Goal: Transaction & Acquisition: Purchase product/service

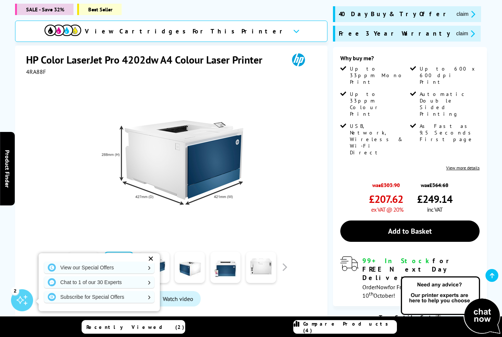
scroll to position [75, 0]
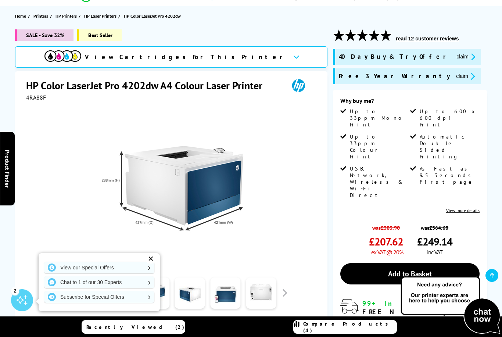
click at [239, 61] on div "View Cartridges For This Printer" at bounding box center [171, 56] width 313 height 21
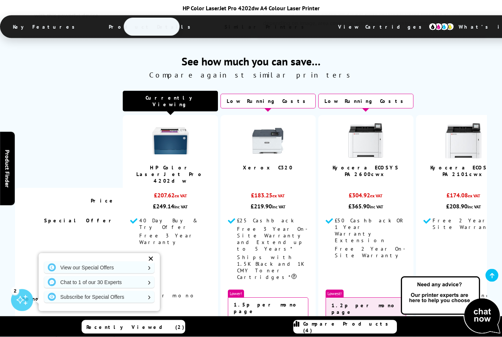
scroll to position [1893, 0]
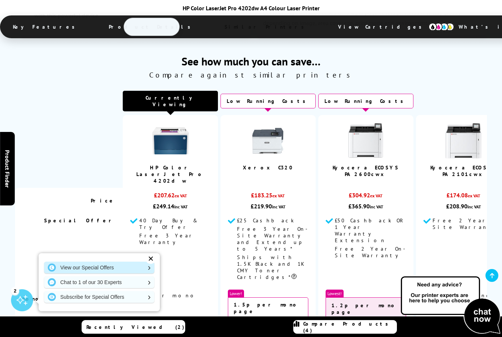
click at [64, 274] on link "View our Special Offers" at bounding box center [99, 268] width 110 height 12
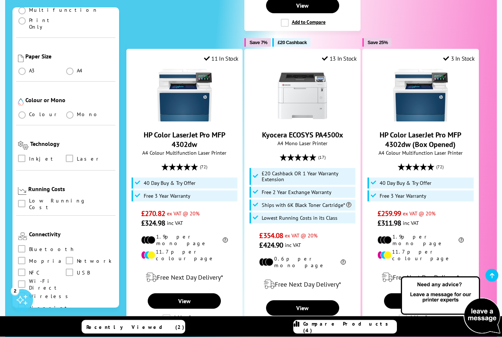
scroll to position [449, 0]
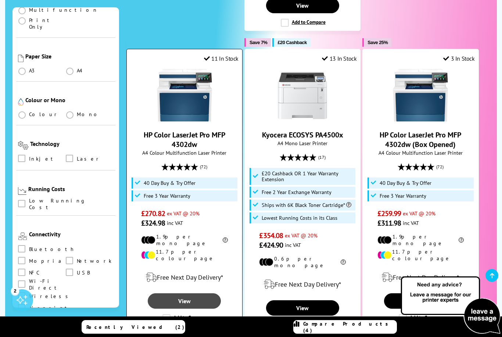
click at [204, 293] on link "View" at bounding box center [184, 300] width 73 height 15
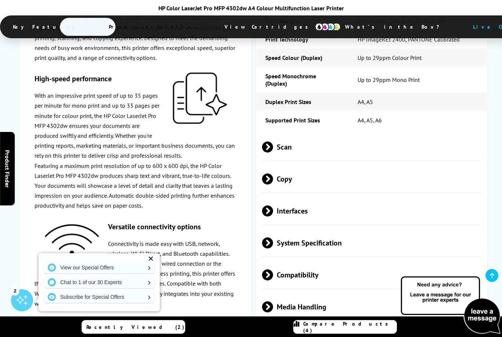
scroll to position [1551, 0]
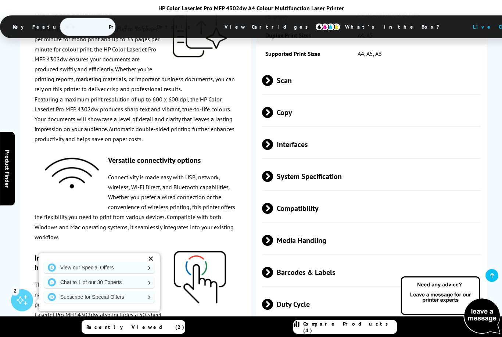
click at [273, 203] on span at bounding box center [273, 208] width 0 height 11
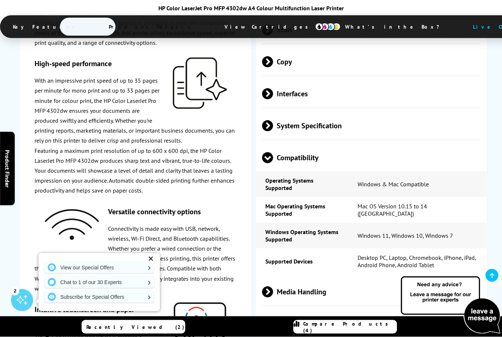
scroll to position [1652, 0]
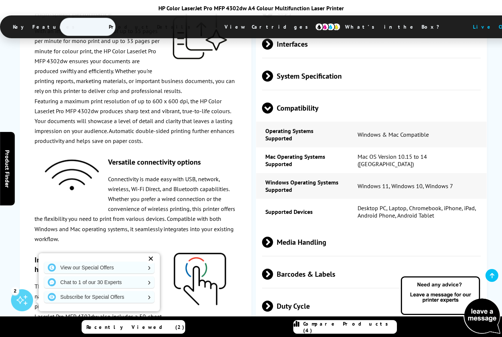
click at [290, 273] on span "Barcodes & Labels" at bounding box center [371, 274] width 219 height 28
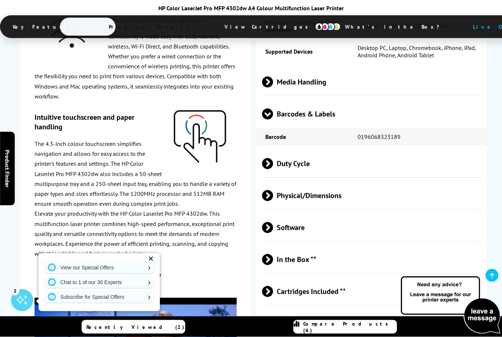
scroll to position [1812, 0]
click at [276, 294] on span "Cartridges Included **" at bounding box center [371, 292] width 219 height 28
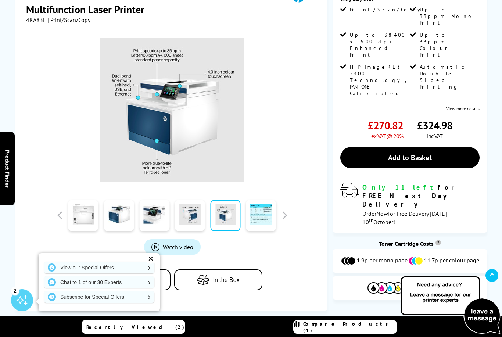
scroll to position [0, 0]
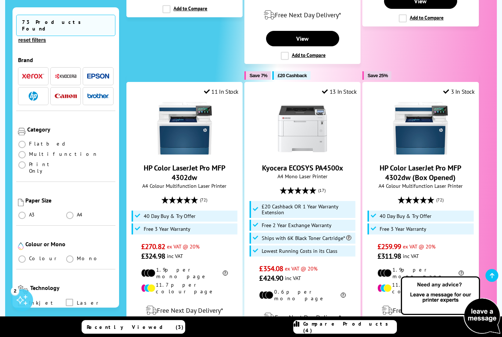
scroll to position [437, 0]
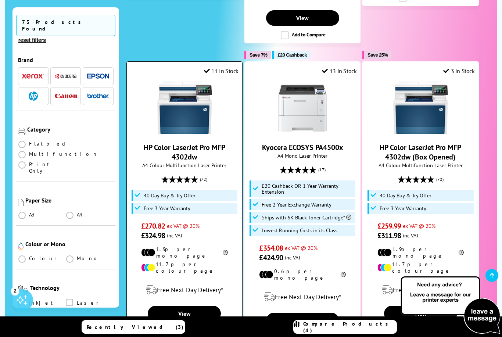
click at [184, 327] on label "Add to Compare" at bounding box center [185, 331] width 45 height 8
click at [0, 0] on input "Add to Compare" at bounding box center [0, 0] width 0 height 0
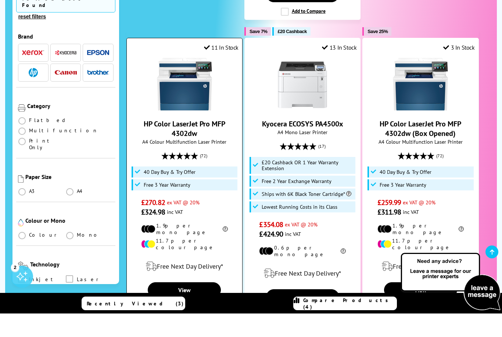
scroll to position [460, 0]
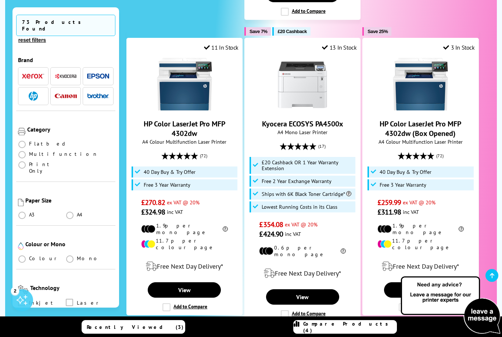
click at [353, 331] on link "Compare Products (4)" at bounding box center [345, 327] width 104 height 14
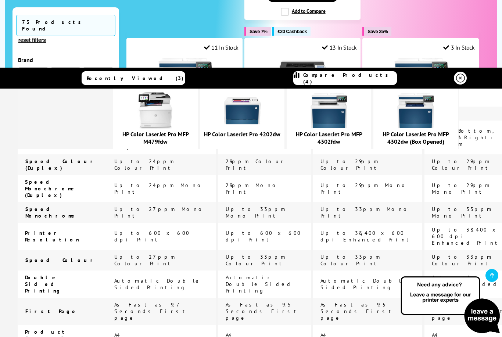
scroll to position [377, 0]
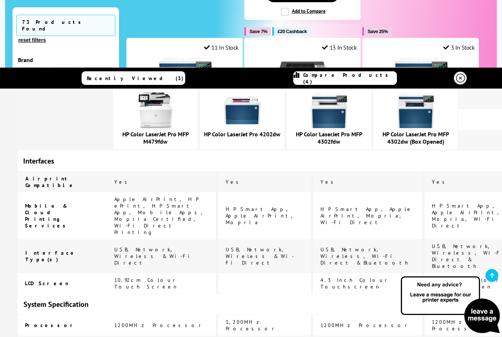
scroll to position [1047, 0]
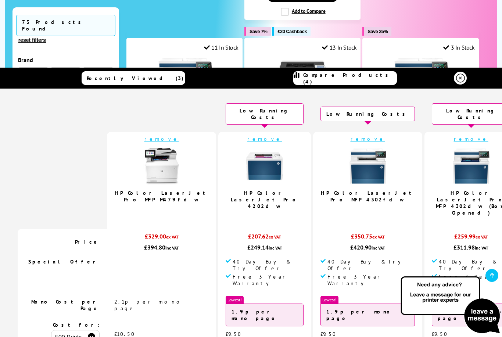
scroll to position [0, 0]
click at [347, 138] on td "remove HP Color LaserJet Pro MFP 4302fdw 5.0 / 5" at bounding box center [367, 180] width 109 height 97
click at [172, 136] on link "remove" at bounding box center [162, 139] width 35 height 7
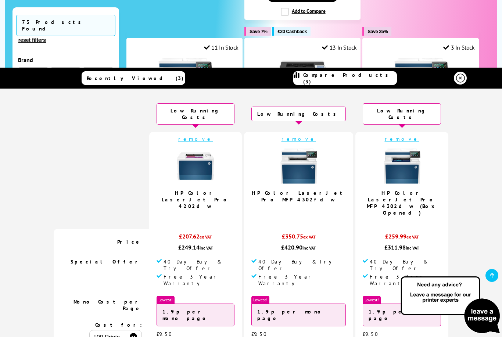
click at [306, 136] on link "remove" at bounding box center [299, 139] width 35 height 7
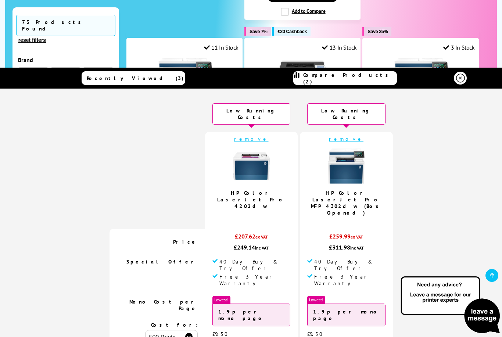
click at [462, 80] on icon at bounding box center [460, 78] width 9 height 9
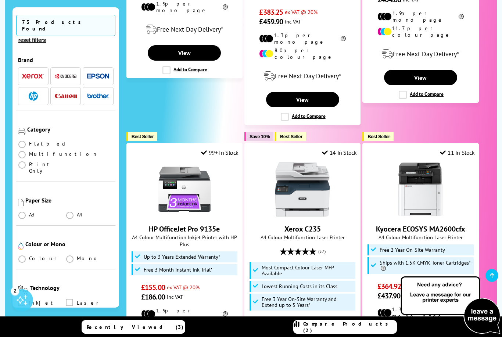
scroll to position [1042, 0]
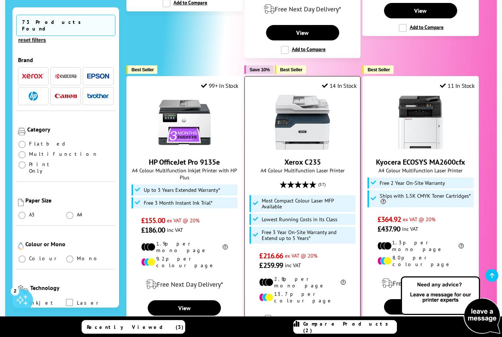
click at [0, 0] on input "Add to Compare" at bounding box center [0, 0] width 0 height 0
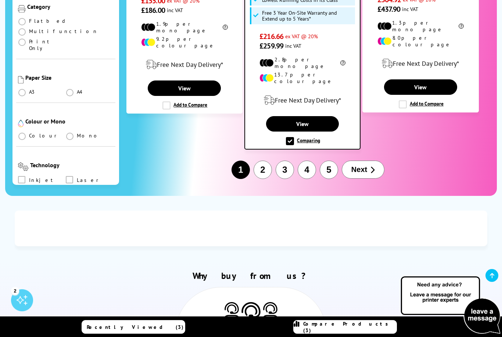
scroll to position [1239, 0]
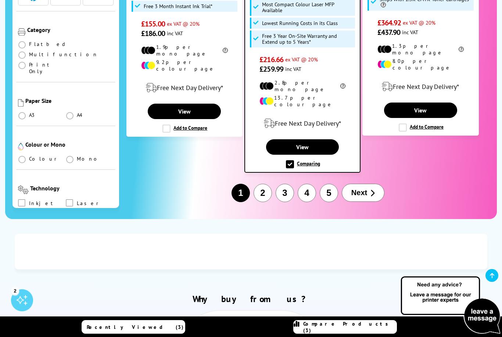
click at [370, 184] on button "Next" at bounding box center [363, 193] width 43 height 18
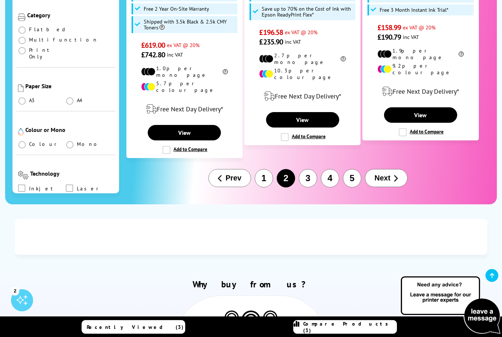
scroll to position [1253, 0]
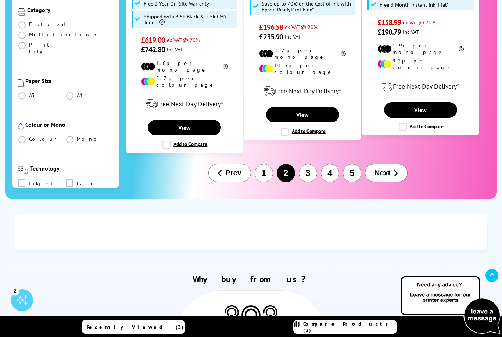
click at [305, 164] on button "3" at bounding box center [308, 173] width 18 height 18
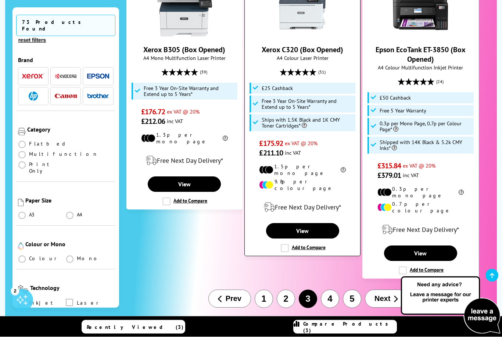
scroll to position [1122, 0]
click at [312, 244] on label "Add to Compare" at bounding box center [303, 248] width 45 height 8
click at [0, 0] on input "Add to Compare" at bounding box center [0, 0] width 0 height 0
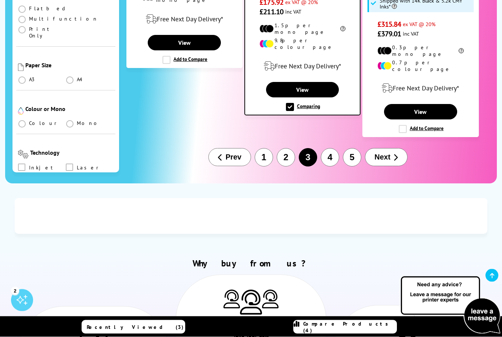
scroll to position [1264, 0]
click at [346, 326] on span "Compare Products (4)" at bounding box center [349, 327] width 93 height 13
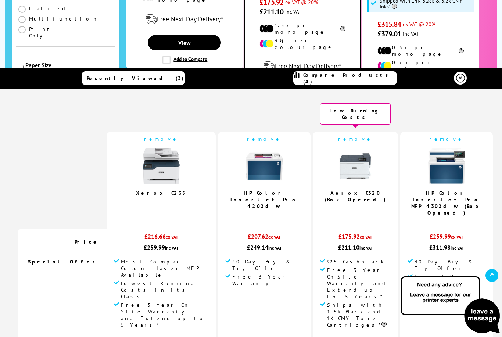
scroll to position [0, 0]
click at [459, 78] on icon at bounding box center [460, 78] width 9 height 9
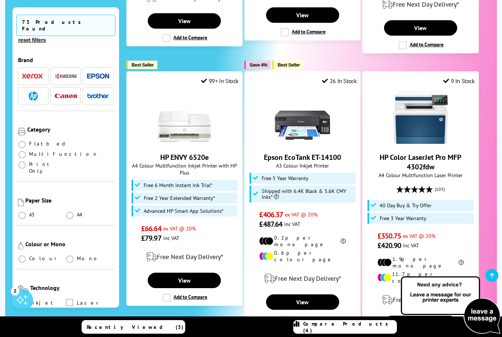
scroll to position [405, 0]
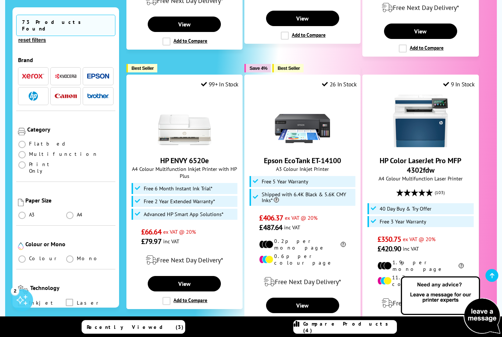
click at [38, 74] on img "button" at bounding box center [33, 76] width 22 height 5
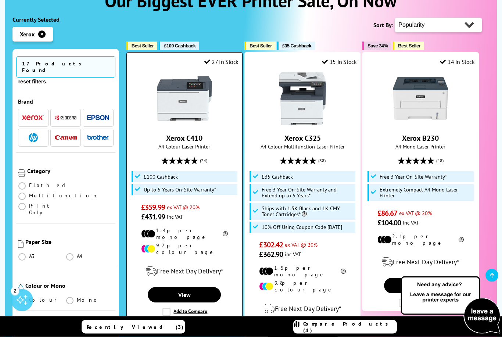
scroll to position [122, 0]
click at [171, 181] on li "£100 Cashback" at bounding box center [185, 176] width 106 height 11
click at [193, 180] on li "£100 Cashback" at bounding box center [185, 176] width 106 height 11
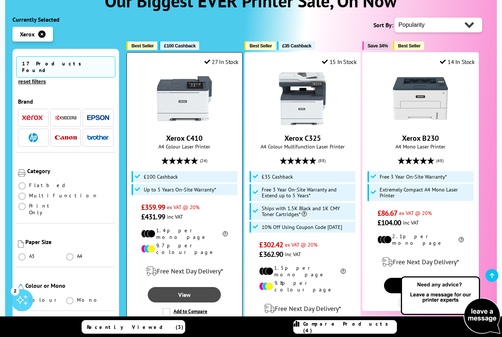
click at [198, 288] on link "View" at bounding box center [184, 294] width 73 height 15
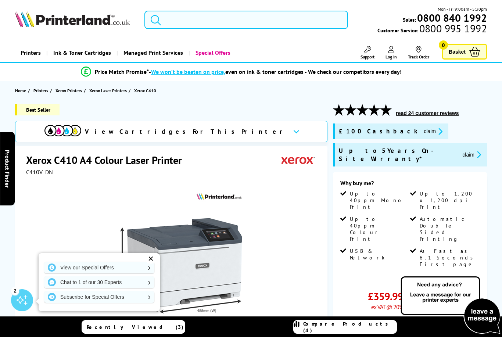
click at [187, 25] on input "search" at bounding box center [247, 20] width 204 height 18
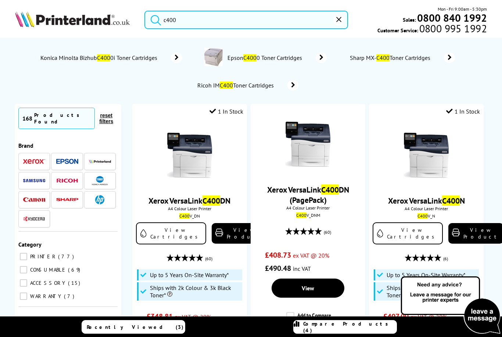
type input "c400"
click at [154, 18] on button "submit" at bounding box center [154, 19] width 18 height 16
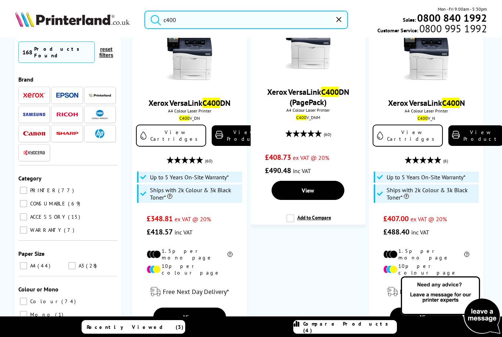
scroll to position [97, 0]
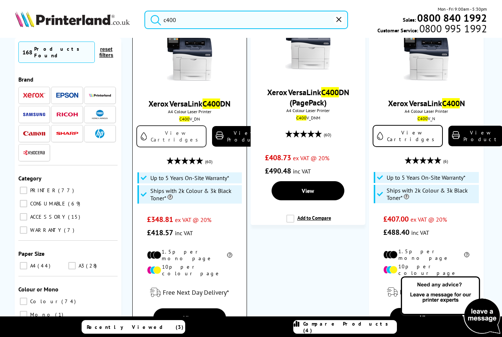
click at [162, 147] on link "View Cartridges" at bounding box center [171, 136] width 70 height 22
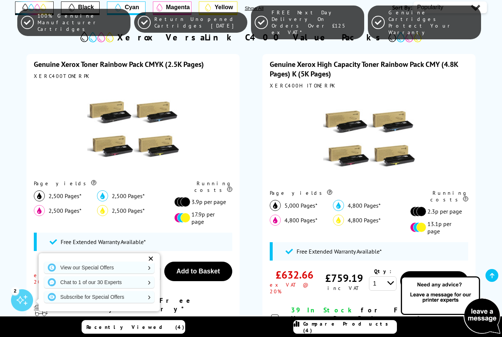
scroll to position [184, 0]
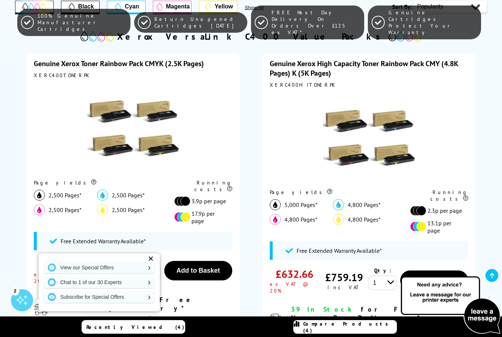
click at [29, 154] on div "Genuine Xerox Toner Rainbow Pack CMYK (2.5K Pages) XERC400TONERPK Page yields 2…" at bounding box center [132, 202] width 213 height 298
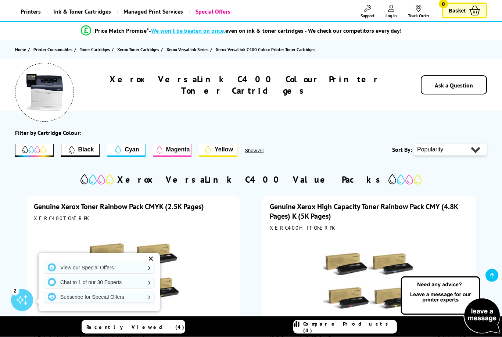
scroll to position [0, 0]
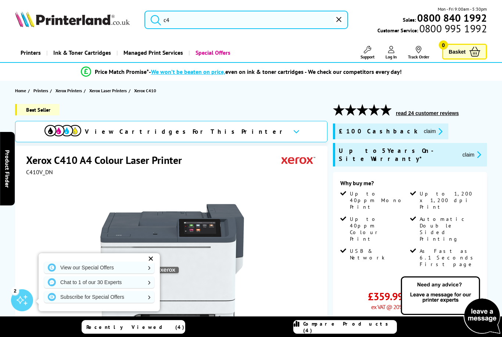
type input "c"
click at [339, 23] on button "reset" at bounding box center [339, 19] width 11 height 11
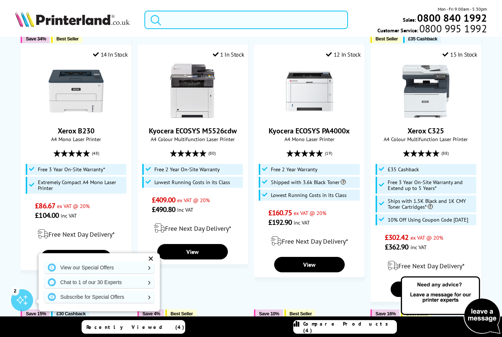
scroll to position [127, 0]
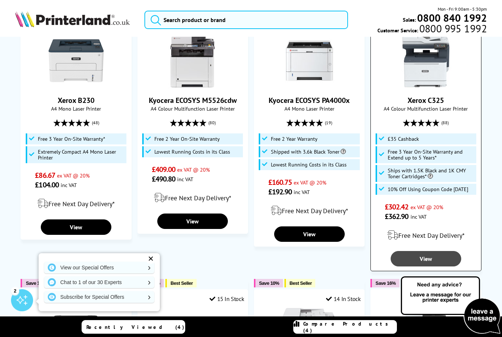
click at [433, 251] on link "View" at bounding box center [426, 258] width 71 height 15
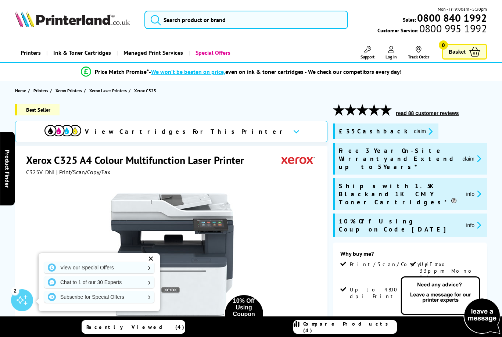
scroll to position [96, 0]
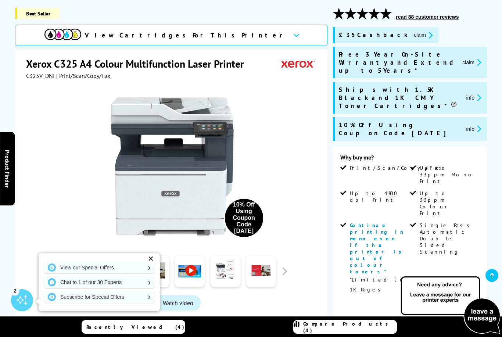
click at [233, 38] on div "View Cartridges For This Printer" at bounding box center [171, 35] width 313 height 21
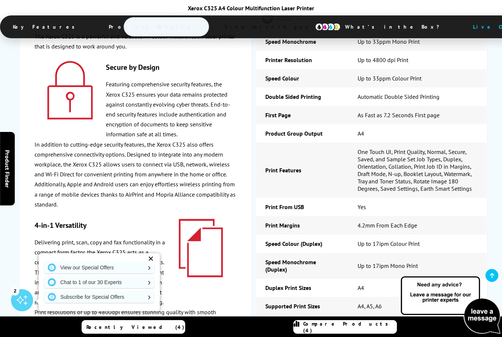
scroll to position [1832, 0]
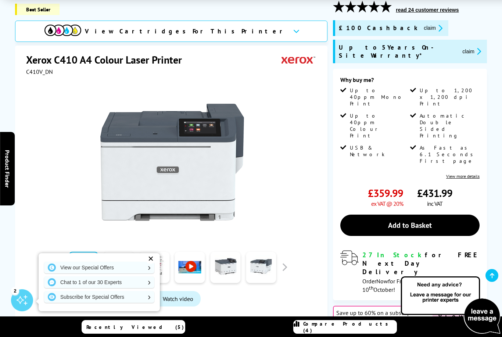
scroll to position [103, 0]
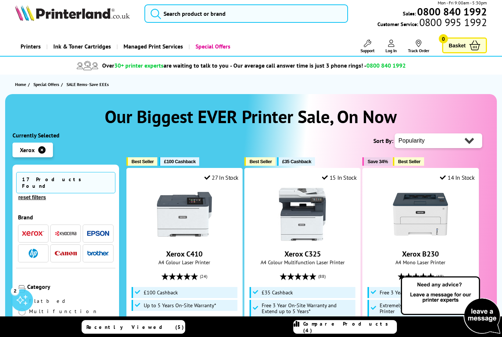
scroll to position [0, 0]
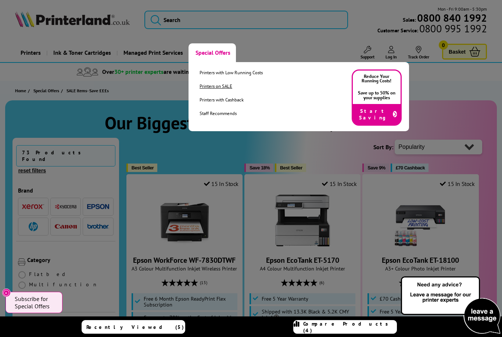
click at [228, 89] on link "Printers on SALE" at bounding box center [231, 86] width 63 height 6
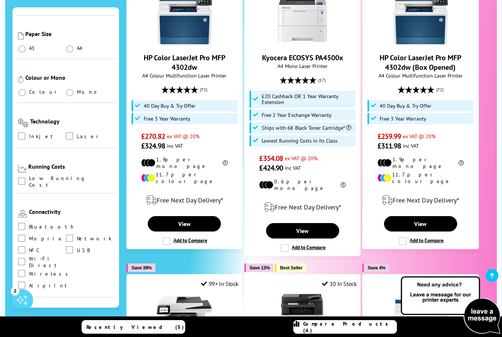
scroll to position [167, 0]
click at [75, 132] on label at bounding box center [70, 136] width 9 height 8
click at [76, 133] on input "checkbox" at bounding box center [76, 133] width 0 height 0
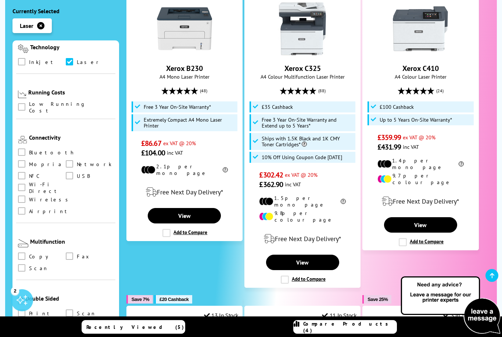
scroll to position [276, 0]
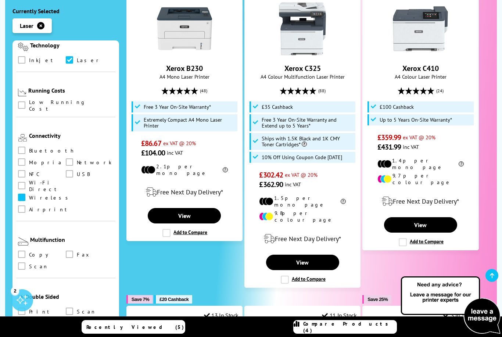
click at [22, 194] on span at bounding box center [21, 197] width 7 height 7
click at [29, 195] on input "checkbox" at bounding box center [29, 195] width 0 height 0
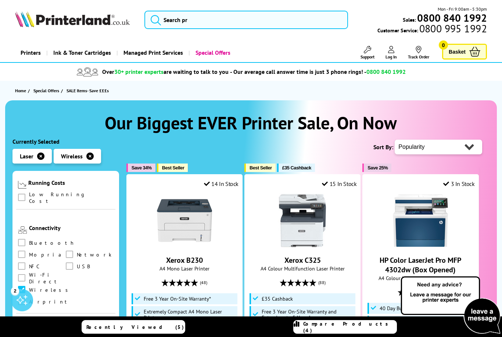
scroll to position [355, 0]
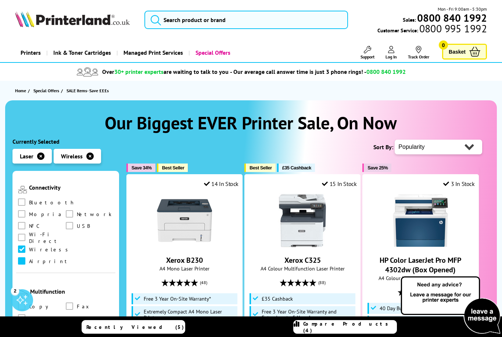
click at [27, 257] on label at bounding box center [22, 261] width 9 height 8
click at [29, 259] on input "checkbox" at bounding box center [29, 259] width 0 height 0
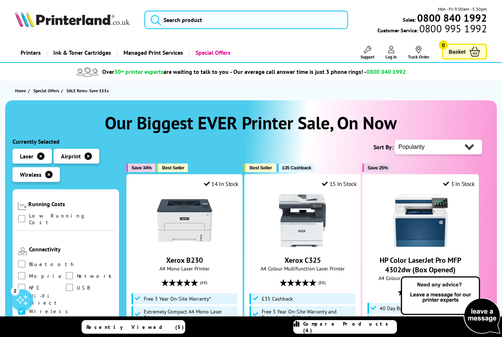
scroll to position [313, 0]
click at [24, 258] on span at bounding box center [21, 261] width 7 height 7
click at [29, 259] on input "checkbox" at bounding box center [29, 259] width 0 height 0
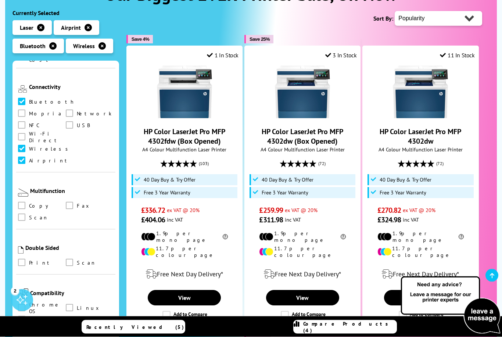
scroll to position [129, 0]
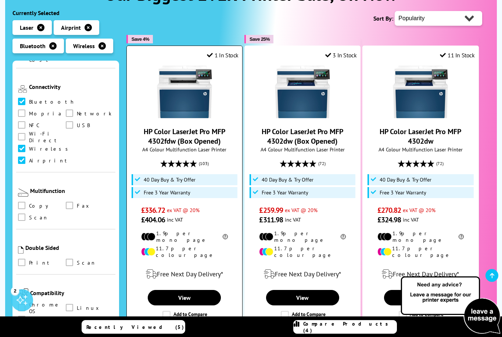
click at [189, 246] on li "11.7p per colour page" at bounding box center [184, 251] width 87 height 13
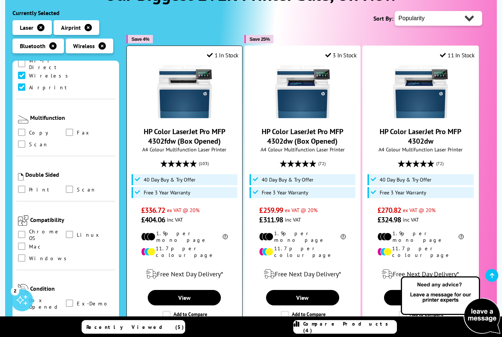
scroll to position [418, 0]
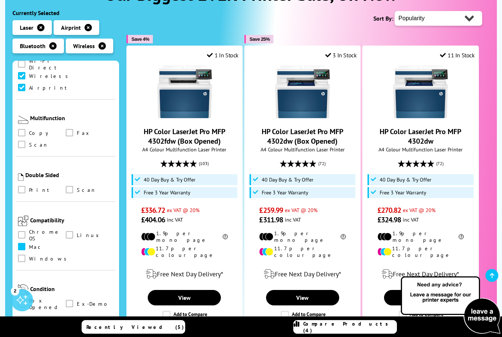
click at [24, 243] on span at bounding box center [21, 246] width 7 height 7
click at [29, 244] on input "checkbox" at bounding box center [29, 244] width 0 height 0
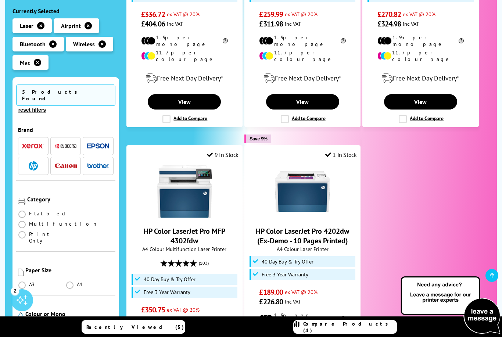
scroll to position [327, 0]
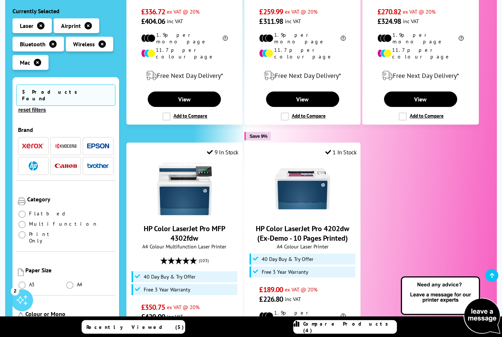
click at [357, 334] on link "Compare Products (4)" at bounding box center [345, 327] width 104 height 14
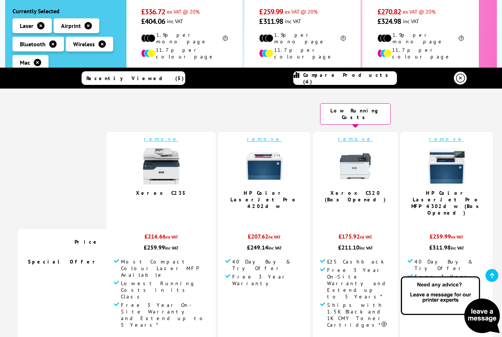
click at [358, 148] on img at bounding box center [355, 166] width 37 height 37
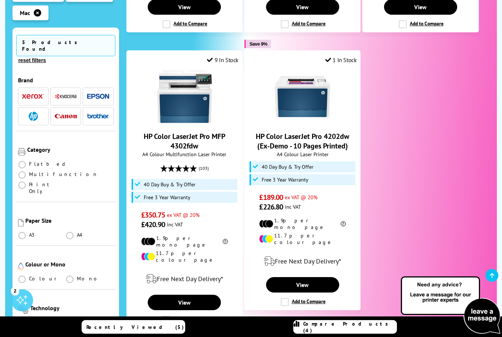
scroll to position [519, 0]
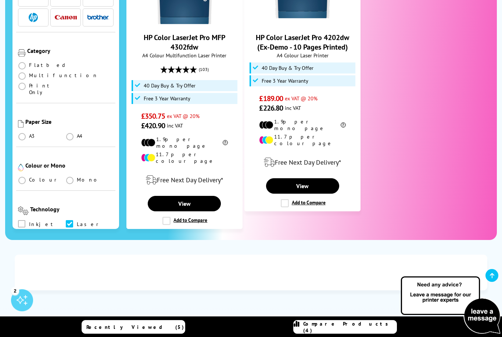
click at [355, 334] on span "Compare Products (4)" at bounding box center [349, 327] width 93 height 13
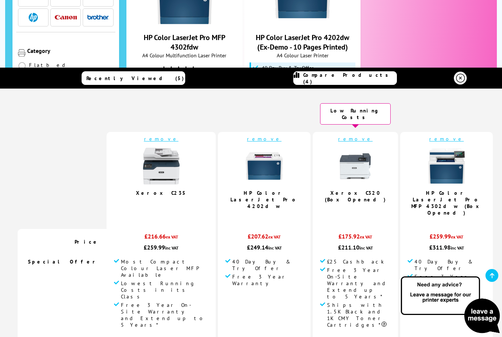
click at [347, 139] on link "remove" at bounding box center [355, 139] width 35 height 7
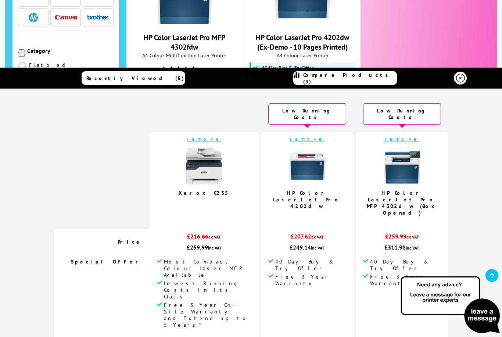
click at [212, 140] on link "remove" at bounding box center [204, 139] width 35 height 7
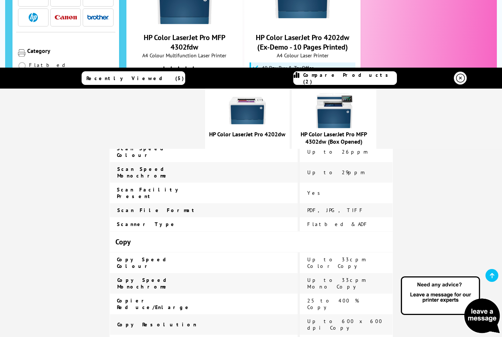
scroll to position [652, 0]
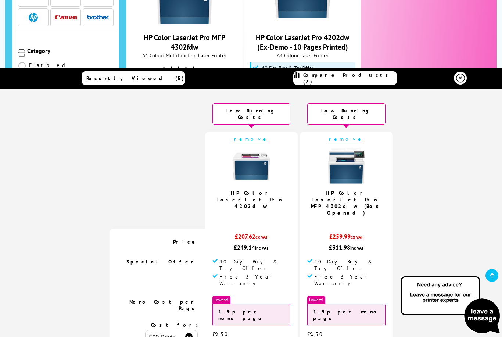
scroll to position [0, 0]
click at [460, 83] on icon at bounding box center [460, 78] width 9 height 9
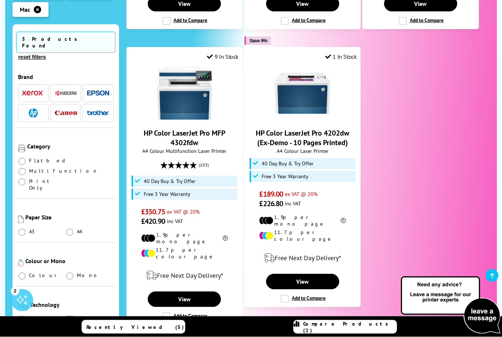
scroll to position [442, 0]
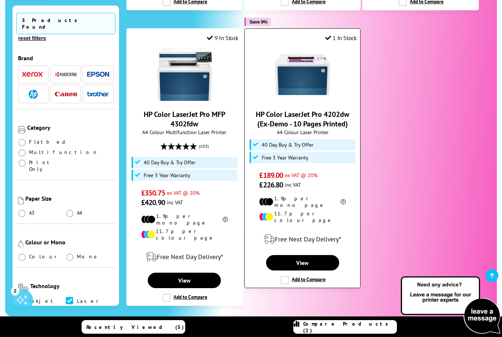
click at [313, 276] on label "Add to Compare" at bounding box center [303, 280] width 45 height 8
click at [0, 0] on input "Add to Compare" at bounding box center [0, 0] width 0 height 0
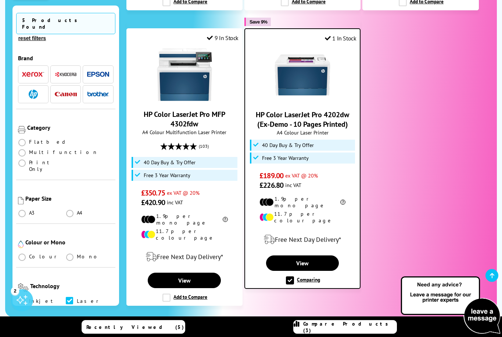
click at [376, 334] on link "Compare Products (3)" at bounding box center [345, 327] width 104 height 14
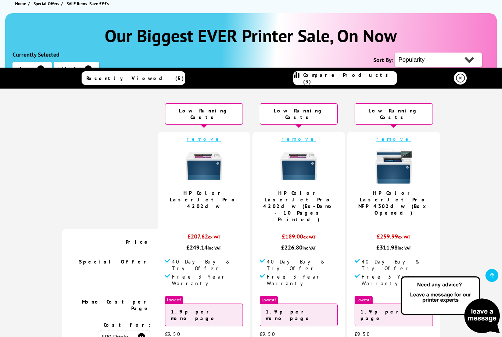
scroll to position [0, 0]
click at [305, 170] on img at bounding box center [299, 166] width 37 height 37
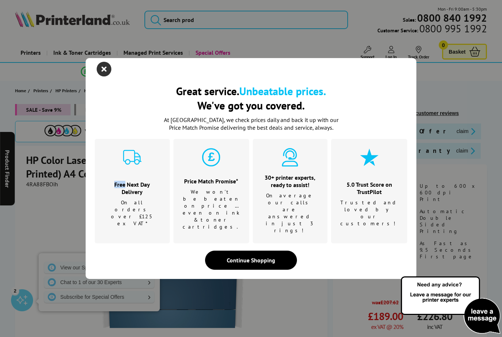
click at [106, 76] on icon "close modal" at bounding box center [104, 69] width 15 height 15
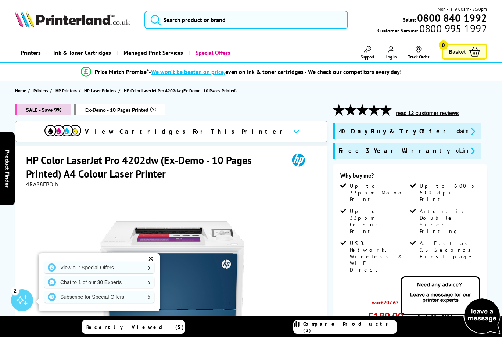
click at [39, 160] on h1 "HP Color LaserJet Pro 4202dw (Ex-Demo - 10 Pages Printed) A4 Colour Laser Print…" at bounding box center [154, 166] width 256 height 27
click at [469, 152] on icon "promo-description" at bounding box center [472, 151] width 7 height 8
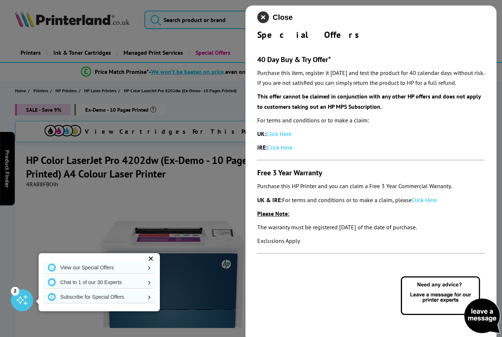
click at [263, 19] on icon "close modal" at bounding box center [263, 17] width 12 height 12
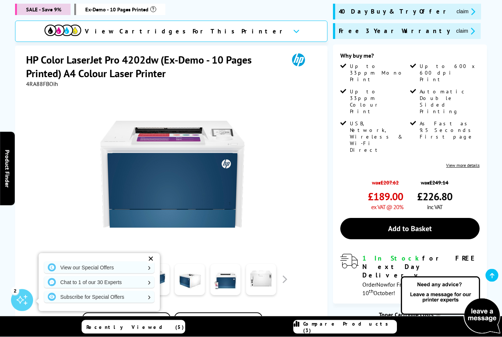
scroll to position [127, 0]
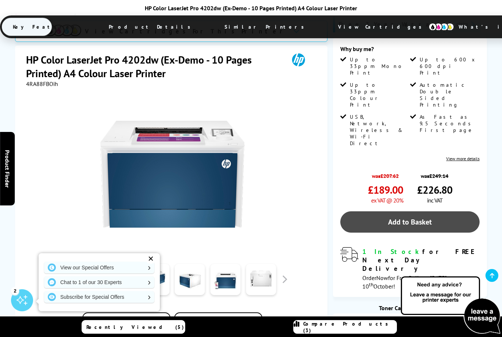
click at [440, 211] on link "Add to Basket" at bounding box center [410, 221] width 139 height 21
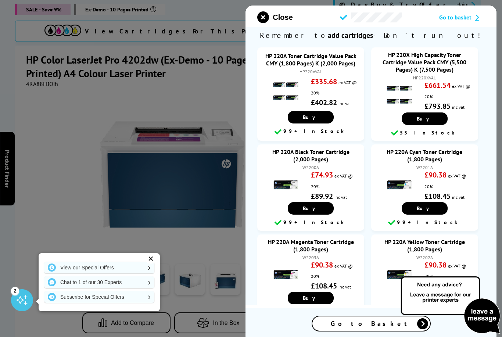
click at [413, 336] on img at bounding box center [450, 305] width 103 height 60
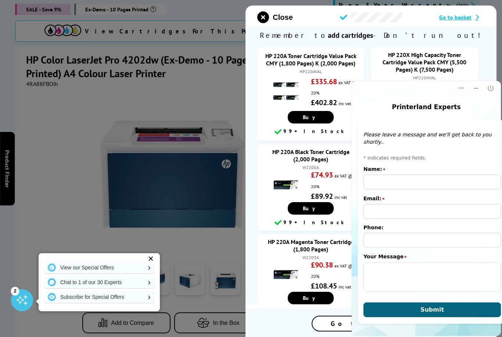
scroll to position [0, 0]
click at [492, 92] on icon "Close" at bounding box center [490, 88] width 7 height 7
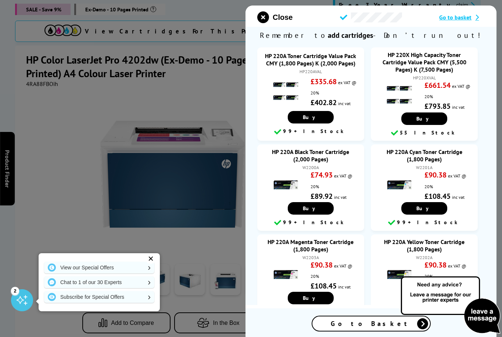
click at [368, 328] on span "Go to Basket" at bounding box center [371, 324] width 81 height 8
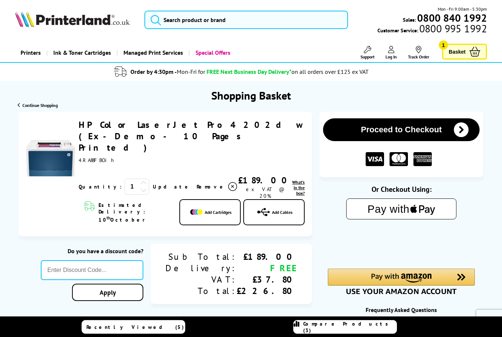
click at [462, 133] on icon "submit" at bounding box center [461, 129] width 15 height 15
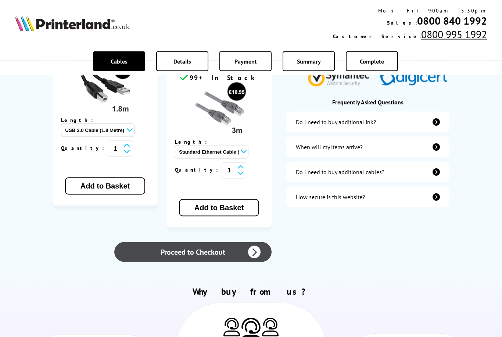
scroll to position [221, 0]
click at [256, 246] on icon at bounding box center [254, 252] width 13 height 13
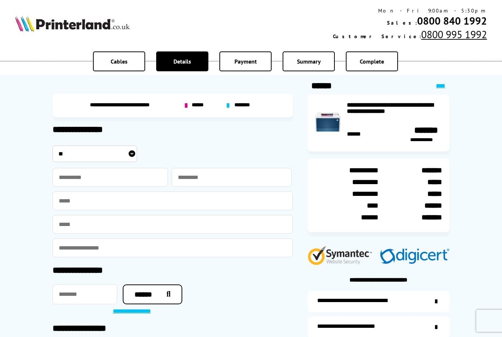
click at [198, 107] on span "******" at bounding box center [199, 105] width 14 height 7
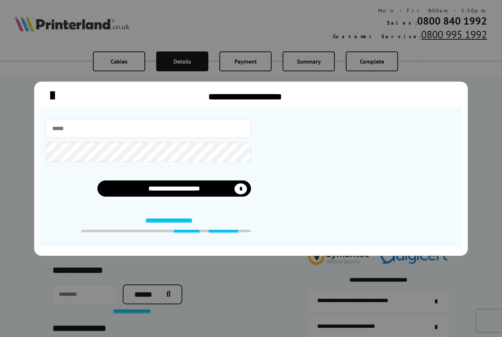
click at [99, 134] on input "email" at bounding box center [148, 128] width 205 height 19
type input "**********"
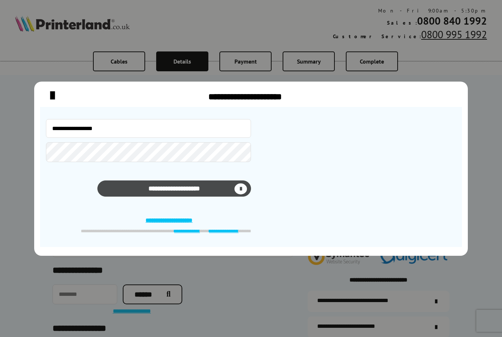
click at [242, 190] on icon "submit" at bounding box center [241, 189] width 13 height 11
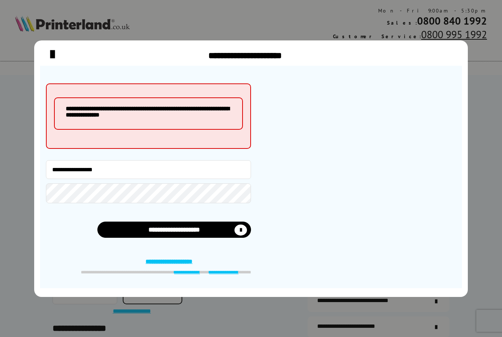
click at [190, 263] on link "**********" at bounding box center [174, 263] width 57 height 8
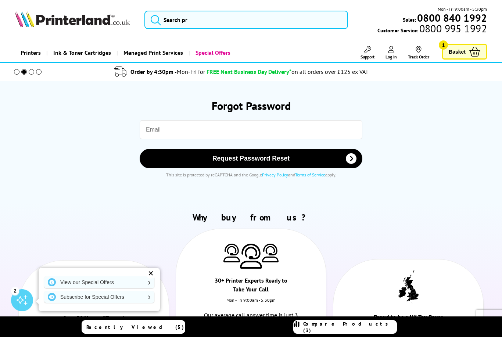
click at [163, 133] on input "email" at bounding box center [251, 129] width 223 height 19
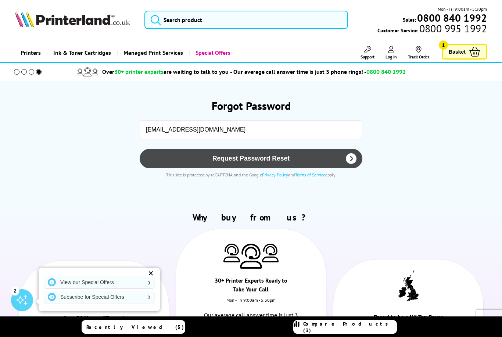
type input "choc018@icloud.com"
click at [271, 163] on span "Request Password Reset" at bounding box center [251, 159] width 204 height 8
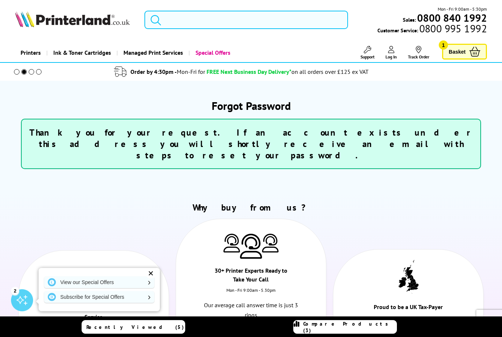
click at [470, 53] on icon at bounding box center [475, 52] width 11 height 10
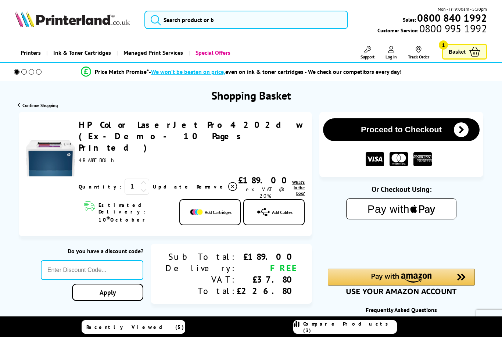
click at [465, 134] on icon "submit" at bounding box center [461, 129] width 15 height 15
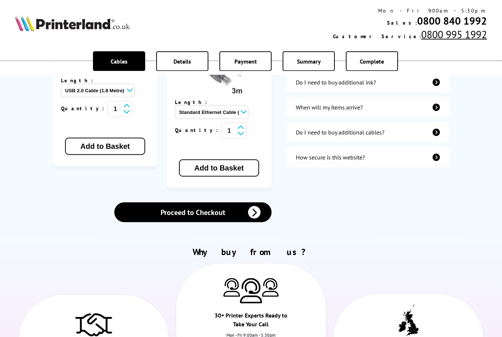
scroll to position [270, 0]
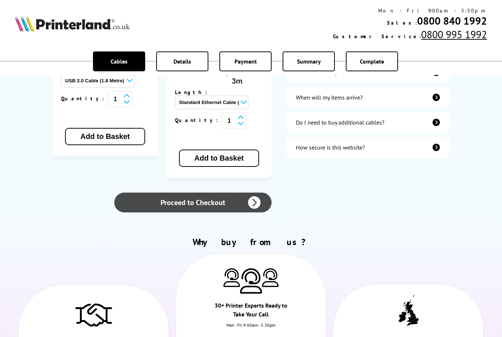
click at [255, 193] on link "Proceed to Checkout" at bounding box center [192, 203] width 157 height 20
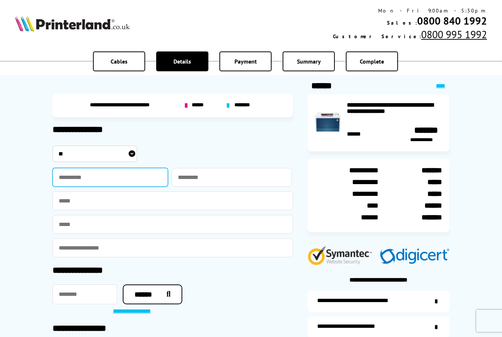
click at [111, 179] on input "text" at bounding box center [110, 177] width 115 height 19
type input "*****"
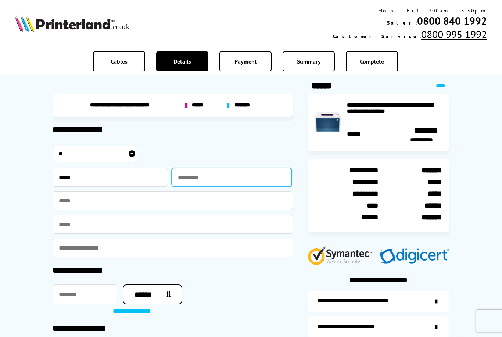
click at [208, 173] on input "text" at bounding box center [232, 177] width 120 height 19
type input "******"
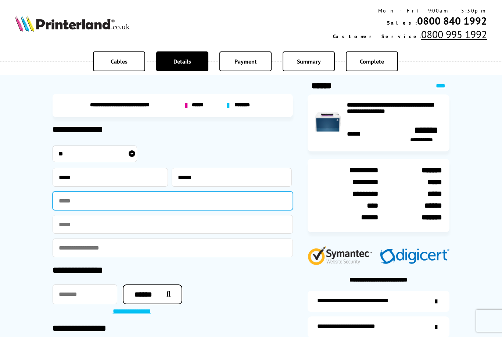
click at [120, 204] on input "text" at bounding box center [173, 201] width 241 height 19
type input "**********"
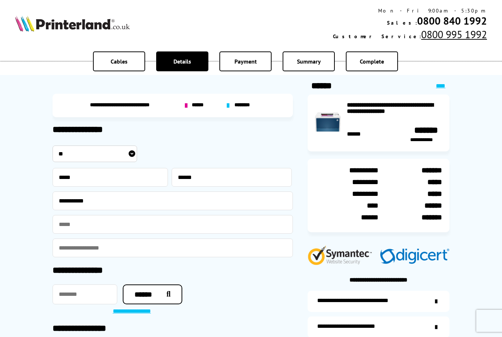
click at [106, 226] on input "email" at bounding box center [173, 224] width 241 height 19
type input "**********"
click at [117, 250] on input "email" at bounding box center [173, 248] width 241 height 19
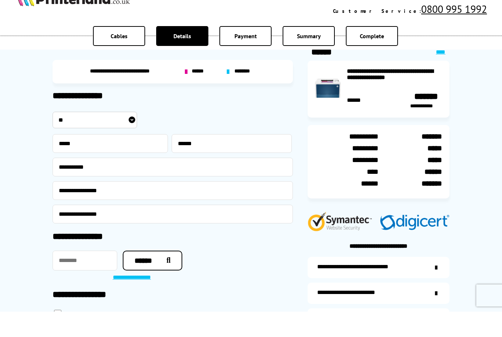
scroll to position [16, 0]
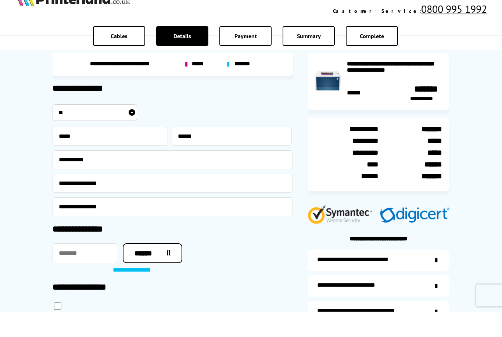
type input "**********"
click at [103, 269] on input "text" at bounding box center [85, 279] width 65 height 20
type input "********"
click at [153, 292] on link "**********" at bounding box center [136, 296] width 46 height 8
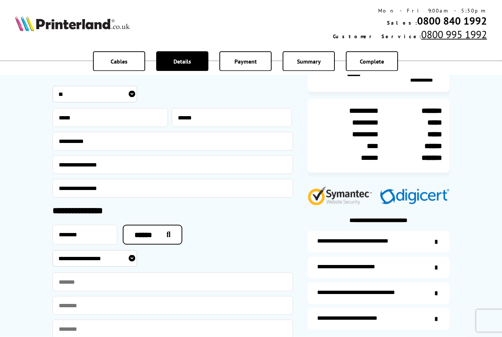
scroll to position [101, 0]
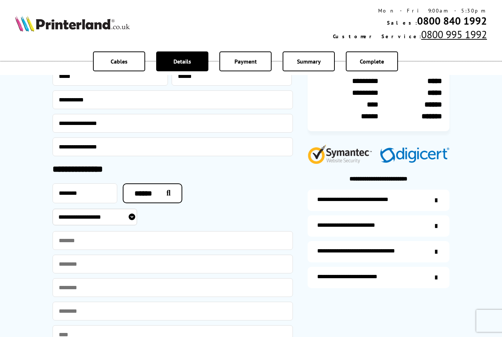
click at [133, 221] on select "**********" at bounding box center [95, 217] width 85 height 17
select select "**********"
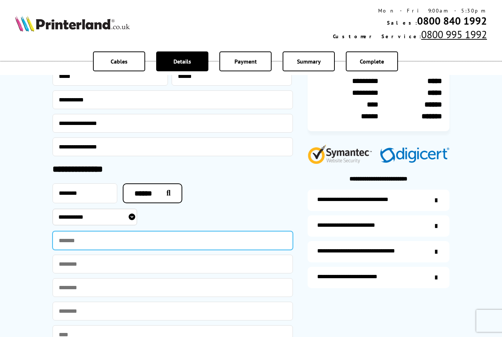
click at [100, 246] on input "text" at bounding box center [173, 240] width 241 height 19
select select "**********"
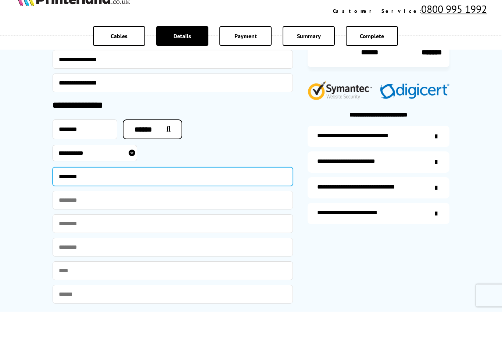
scroll to position [167, 0]
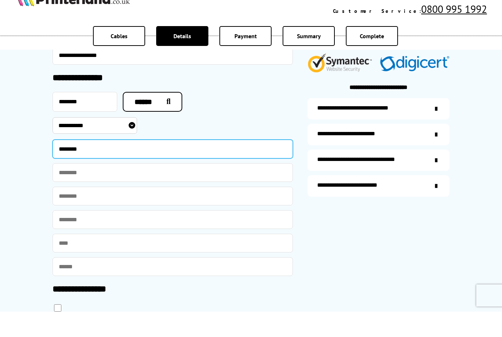
type input "********"
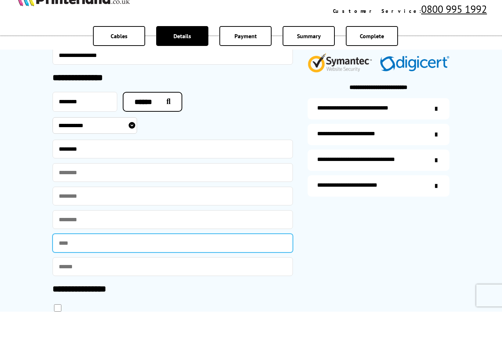
click at [114, 259] on input "text" at bounding box center [173, 268] width 241 height 19
type input "*********"
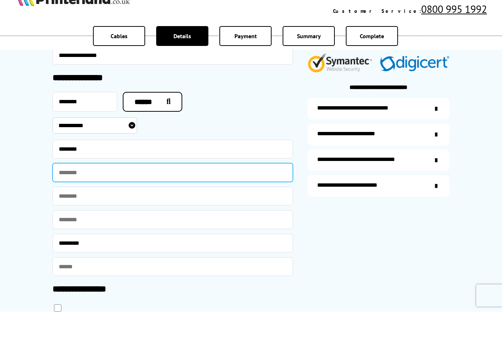
click at [90, 189] on input "text" at bounding box center [173, 198] width 241 height 19
type input "**********"
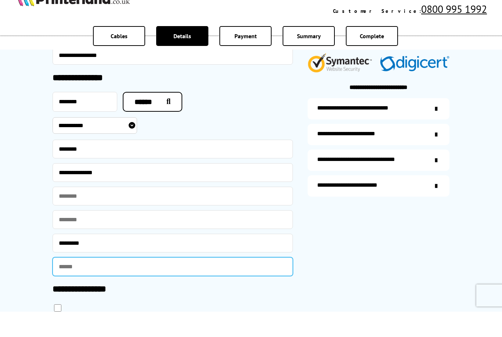
click at [104, 283] on input "text" at bounding box center [173, 292] width 241 height 19
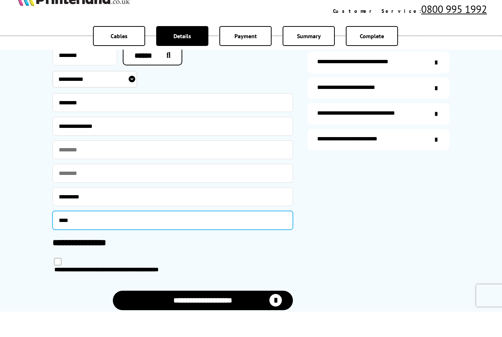
scroll to position [291, 0]
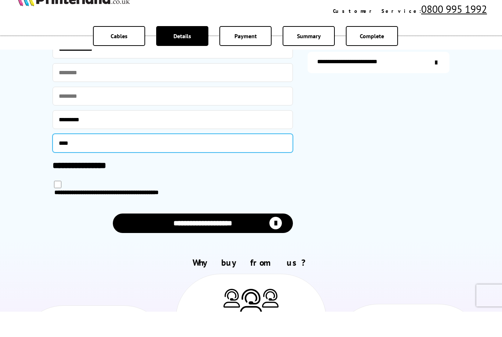
type input "****"
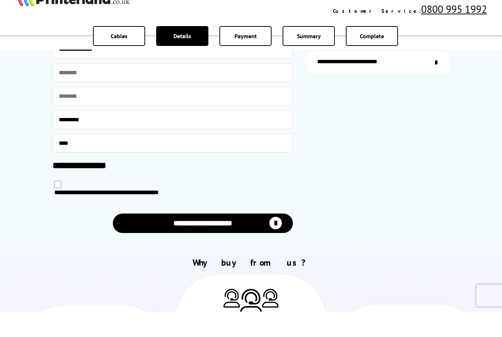
click at [279, 242] on icon "submit" at bounding box center [276, 248] width 13 height 13
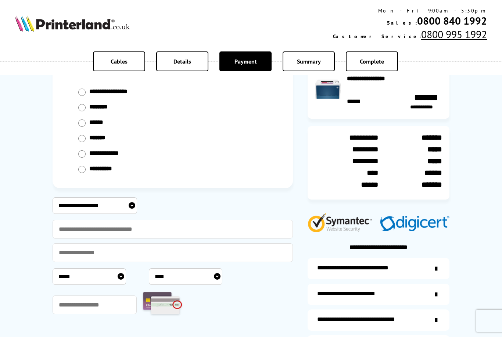
scroll to position [79, 0]
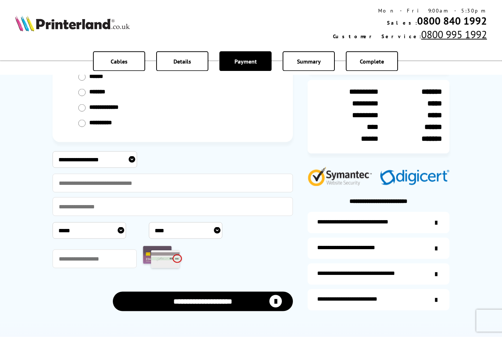
click at [126, 163] on select "**********" at bounding box center [95, 160] width 85 height 17
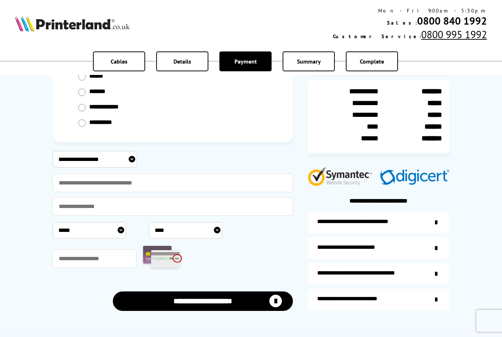
select select "**********"
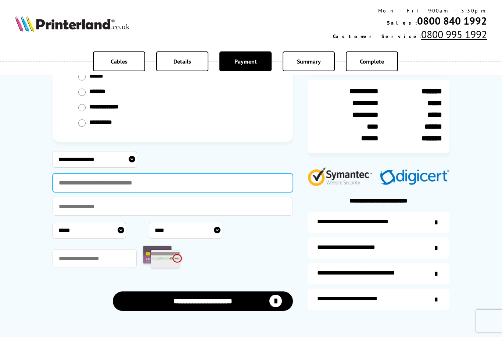
click at [96, 186] on input "text" at bounding box center [173, 183] width 241 height 19
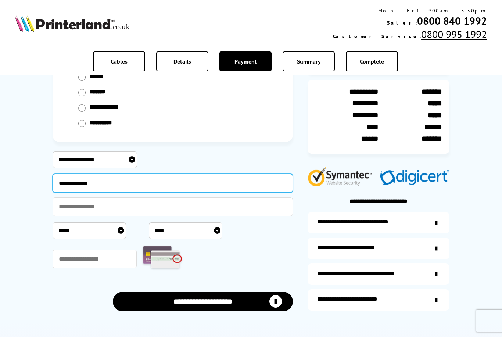
type input "**********"
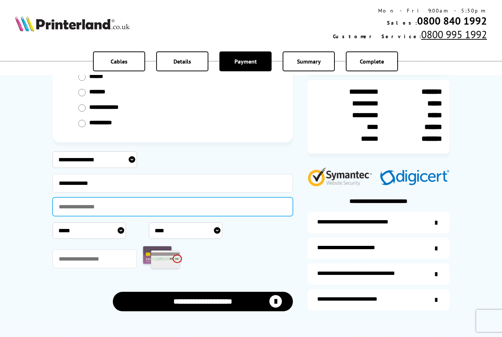
click at [108, 213] on input "text" at bounding box center [173, 206] width 241 height 19
type input "**********"
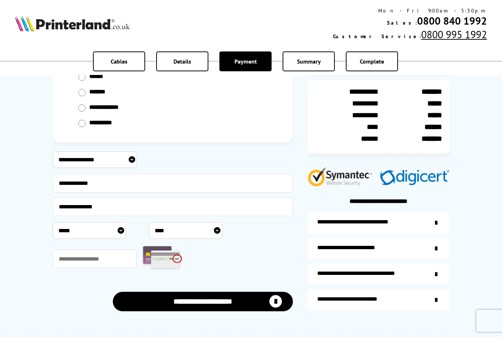
click at [122, 231] on select "***** * * * * * * * * * ** ** **" at bounding box center [90, 231] width 74 height 17
select select "*"
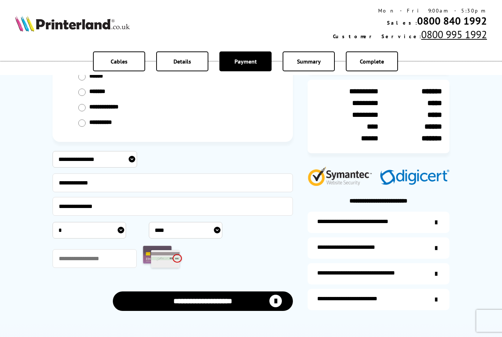
click at [212, 228] on select "**** **** **** **** **** **** **** **** **** **** **** **** **** **** **** ****…" at bounding box center [186, 230] width 74 height 17
select select "****"
click at [113, 257] on input "text" at bounding box center [95, 258] width 84 height 19
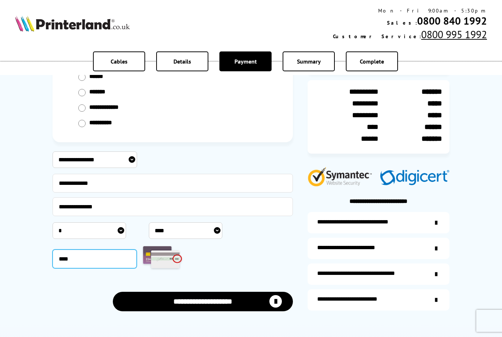
type input "****"
click at [278, 301] on icon "submit" at bounding box center [276, 301] width 13 height 13
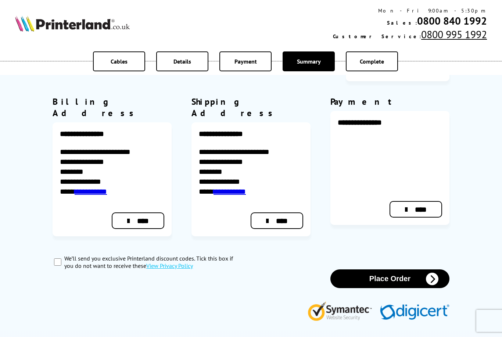
scroll to position [174, 0]
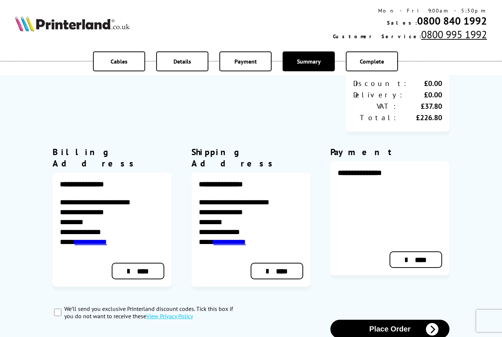
click at [430, 323] on icon "button" at bounding box center [432, 329] width 13 height 13
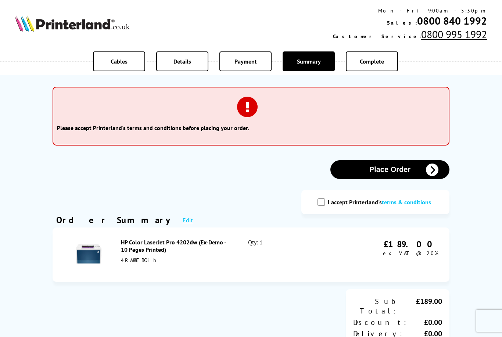
click at [325, 204] on input "I accept Printerland's terms & conditions" at bounding box center [321, 202] width 7 height 7
checkbox input "true"
click at [431, 174] on icon "button" at bounding box center [432, 170] width 13 height 13
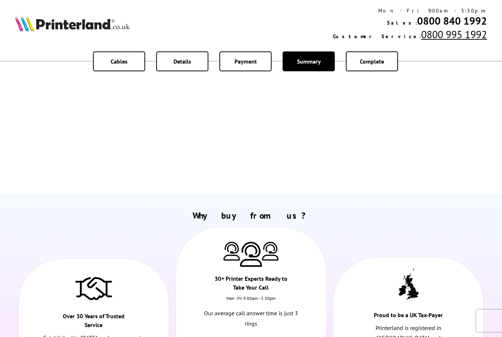
scroll to position [77, 0]
